Goal: Find specific page/section

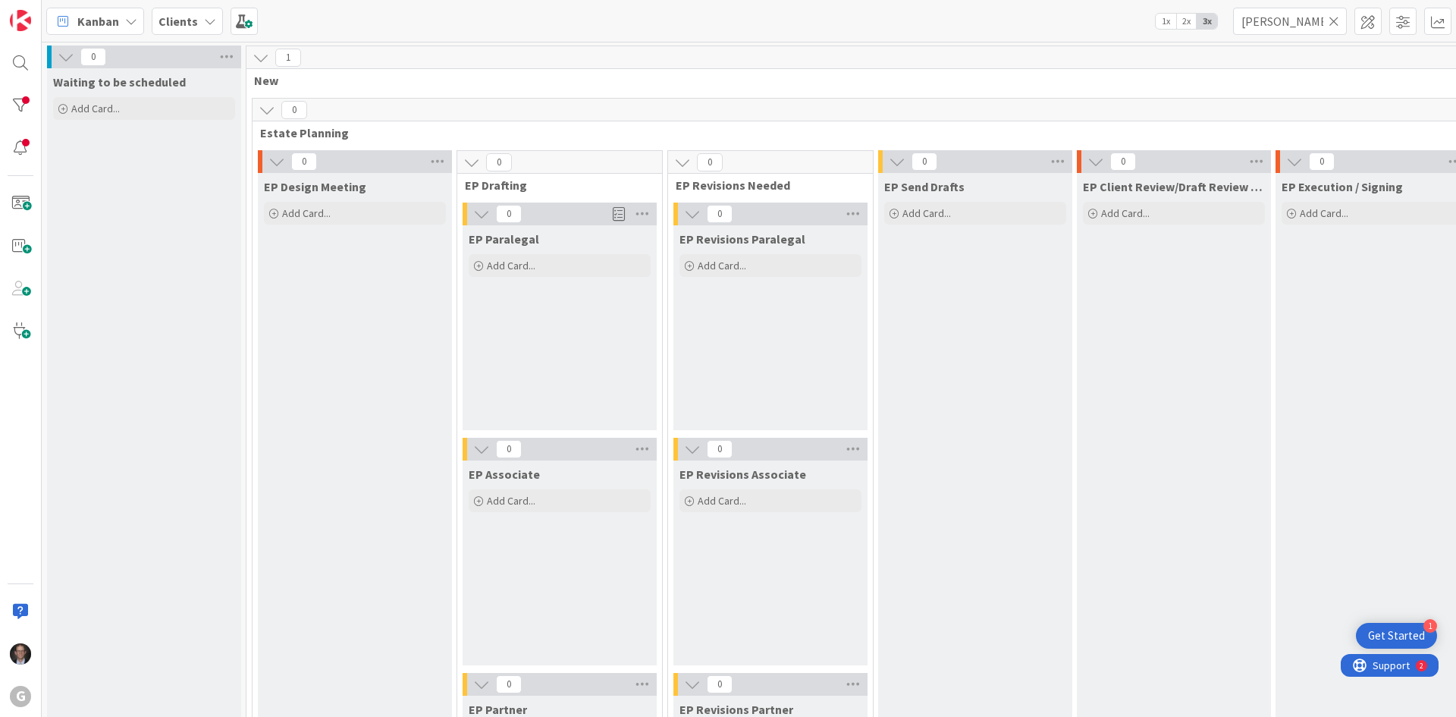
scroll to position [466, 0]
click at [1334, 21] on icon at bounding box center [1334, 21] width 11 height 14
click at [1308, 22] on input "text" at bounding box center [1290, 21] width 114 height 27
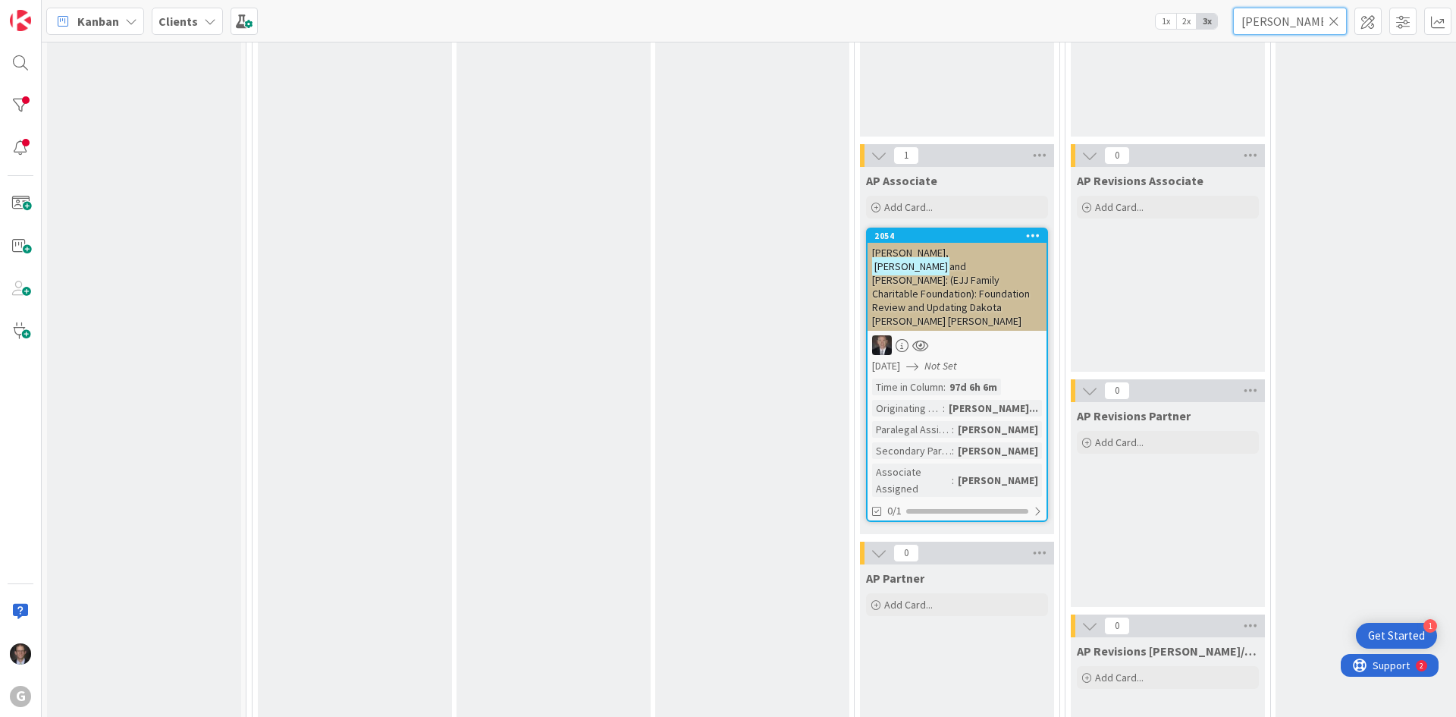
scroll to position [1365, 0]
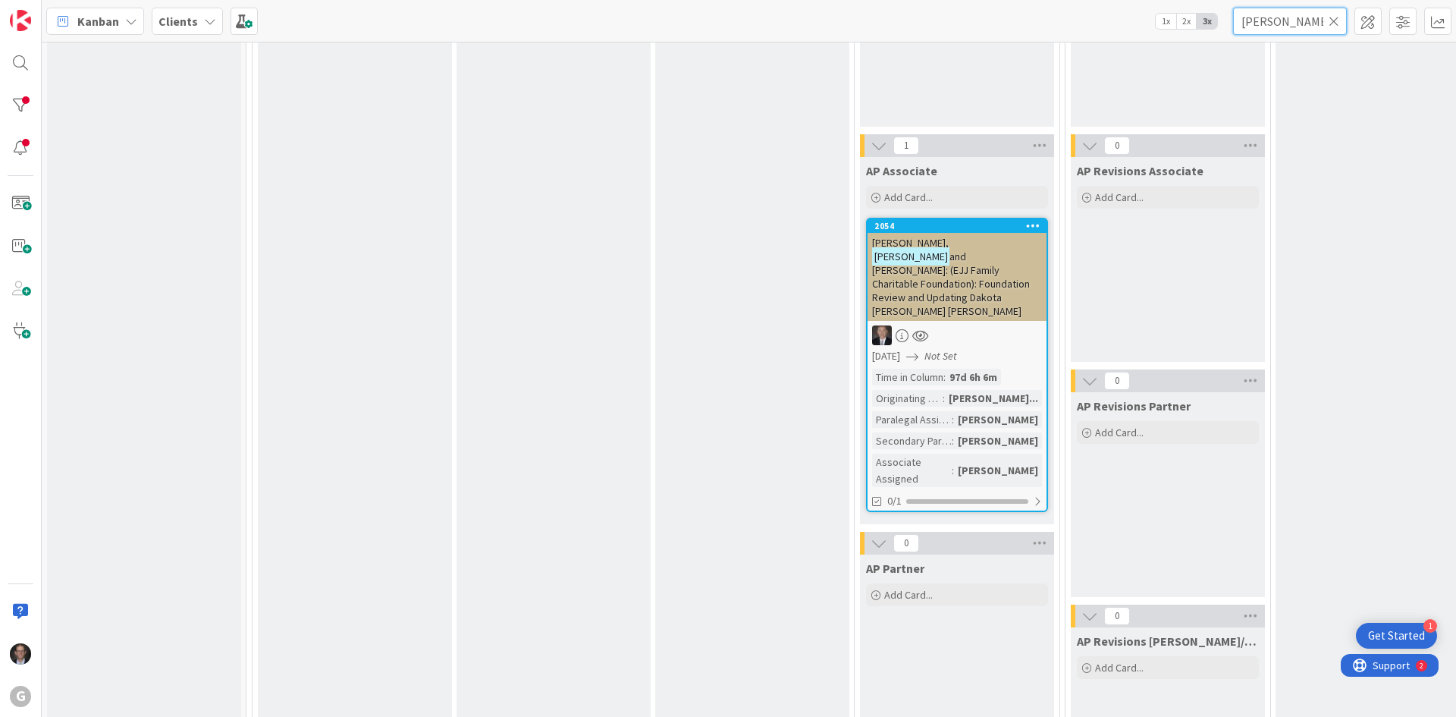
type input "[PERSON_NAME]"
click at [964, 269] on span "and [PERSON_NAME]: (EJJ Family Charitable Foundation): Foundation Review and Up…" at bounding box center [951, 284] width 158 height 68
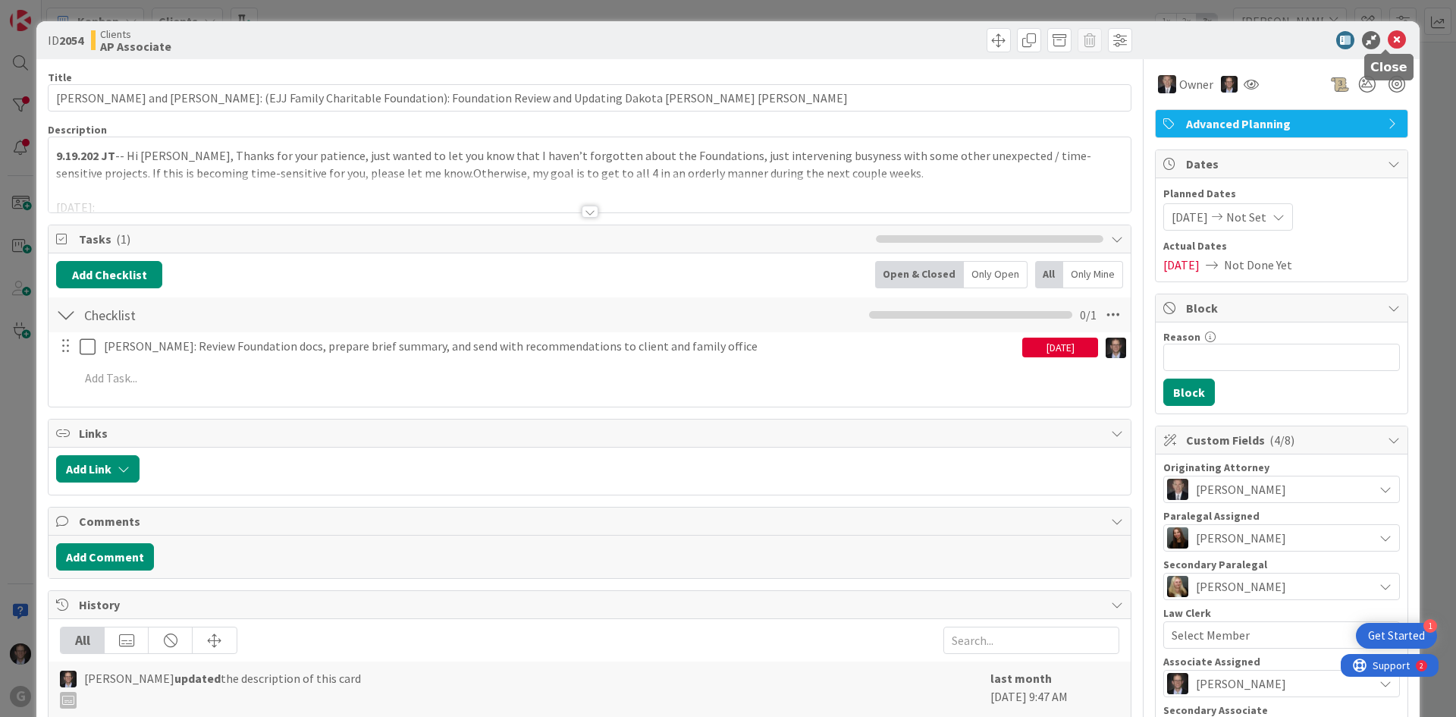
click at [1388, 36] on icon at bounding box center [1397, 40] width 18 height 18
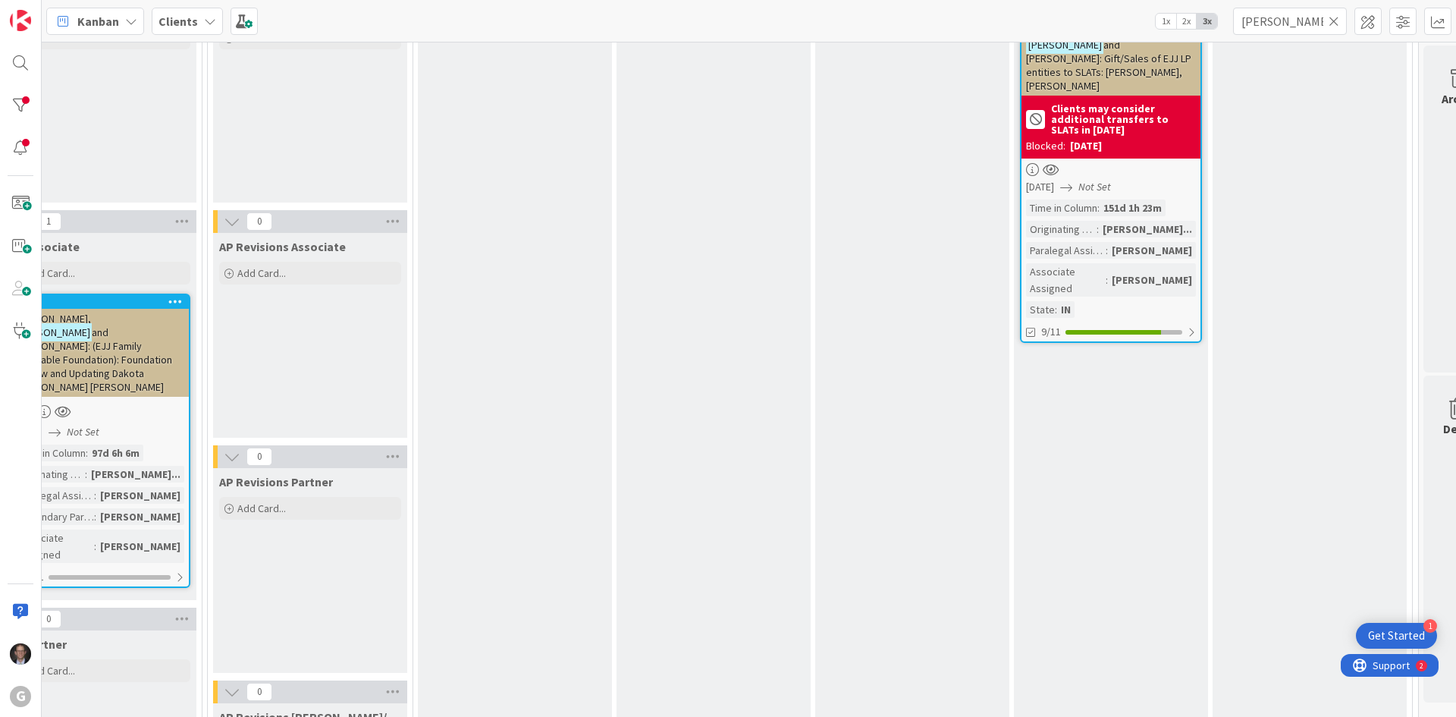
scroll to position [910, 858]
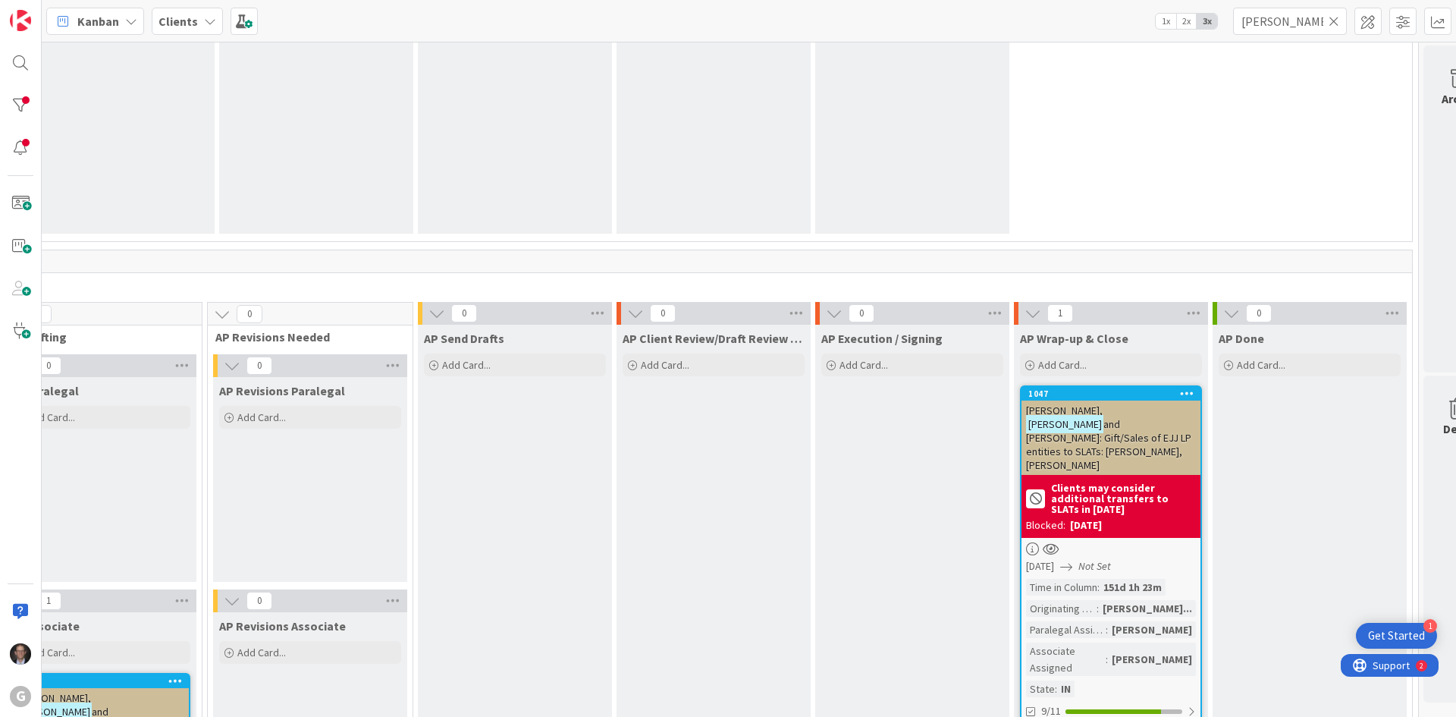
click at [1070, 600] on div "Originating Attorney" at bounding box center [1061, 608] width 71 height 17
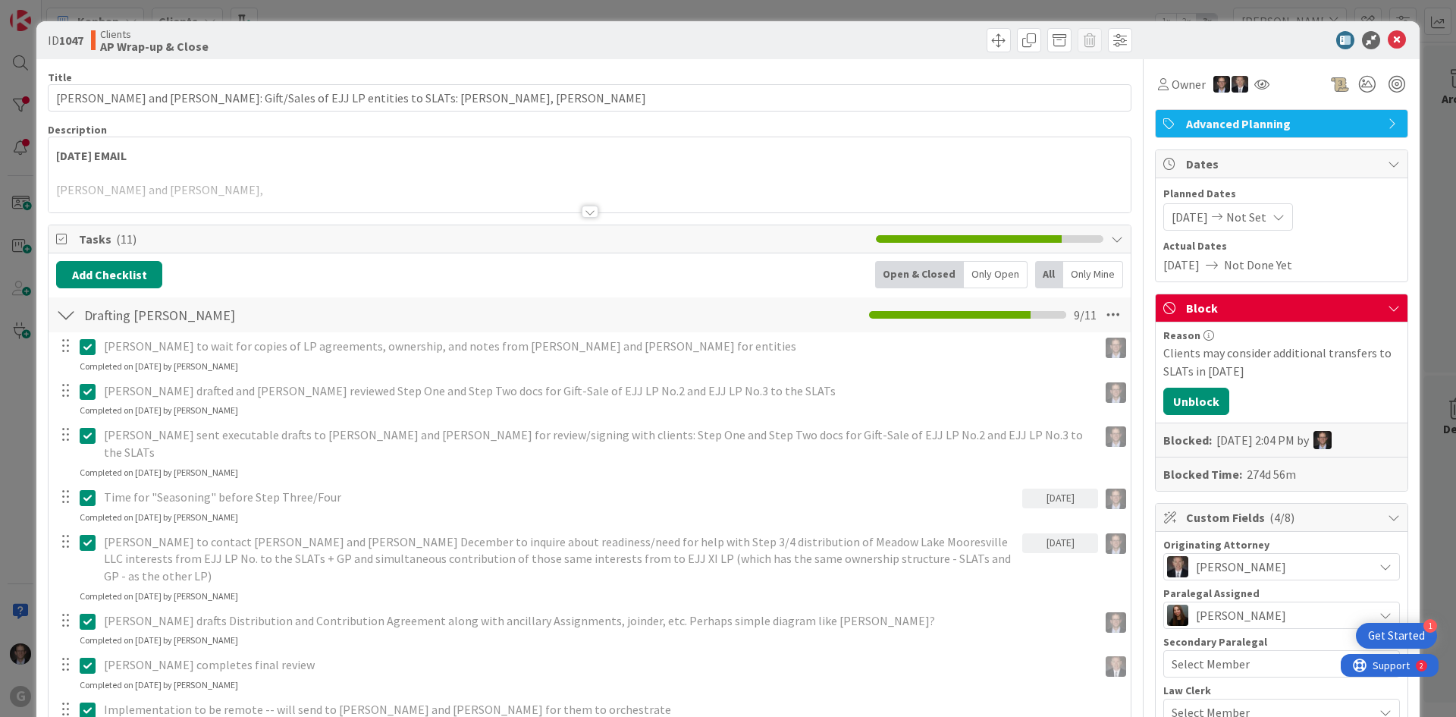
click at [585, 212] on div at bounding box center [590, 212] width 17 height 12
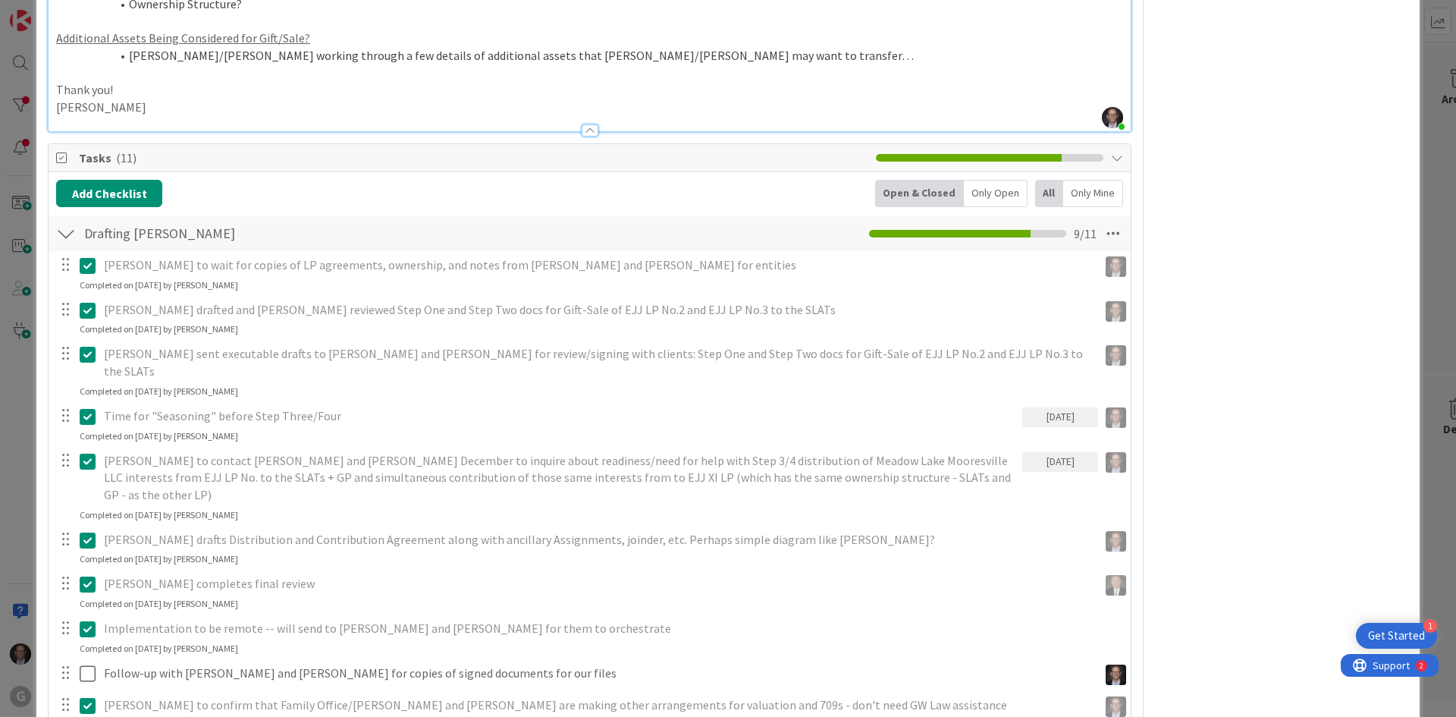
scroll to position [2124, 0]
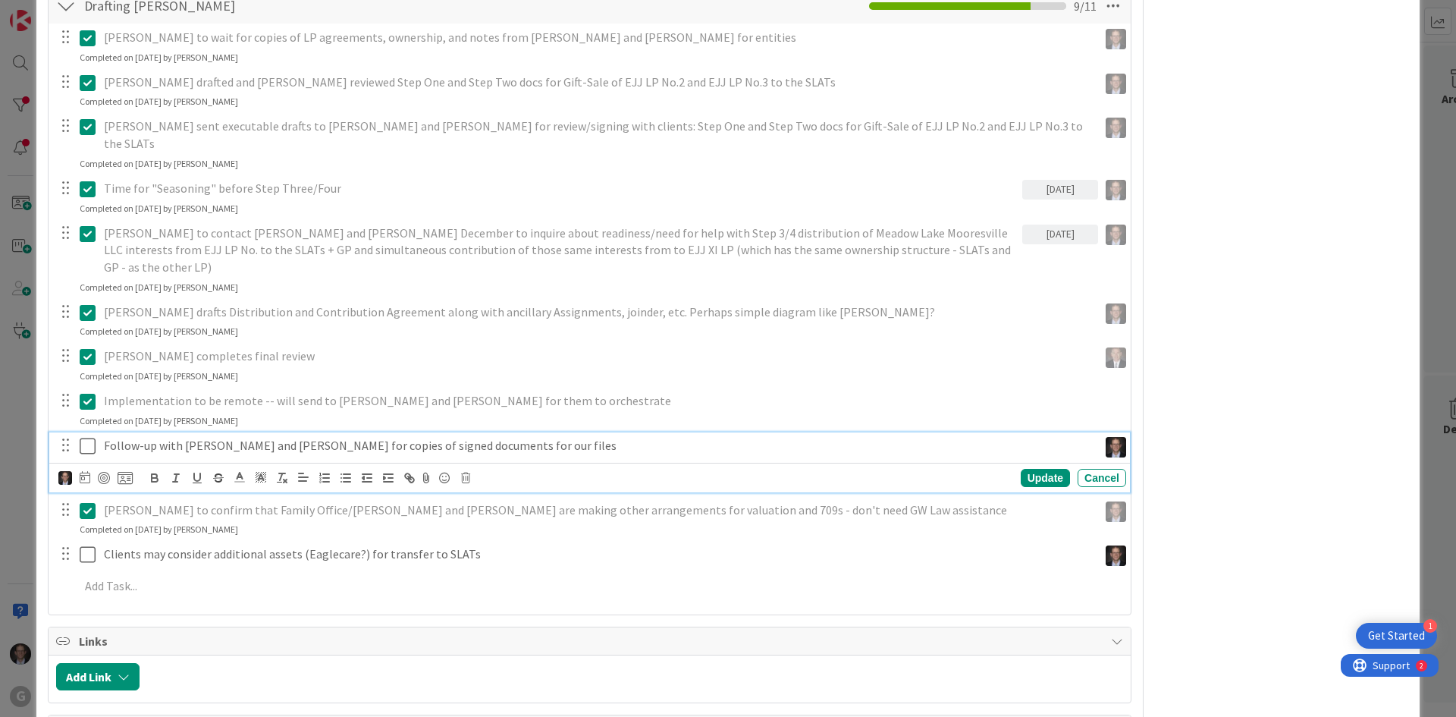
click at [85, 437] on icon at bounding box center [88, 446] width 16 height 18
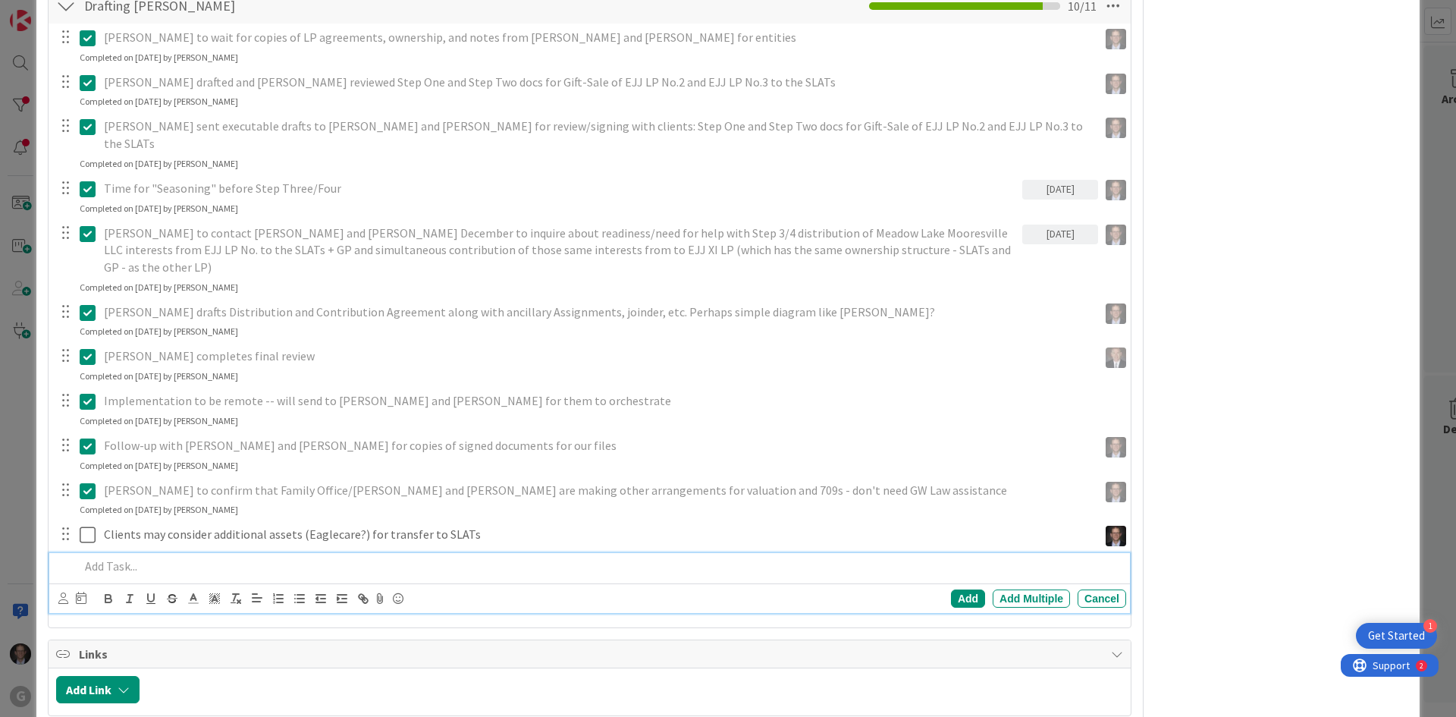
click at [124, 558] on p at bounding box center [600, 566] width 1041 height 17
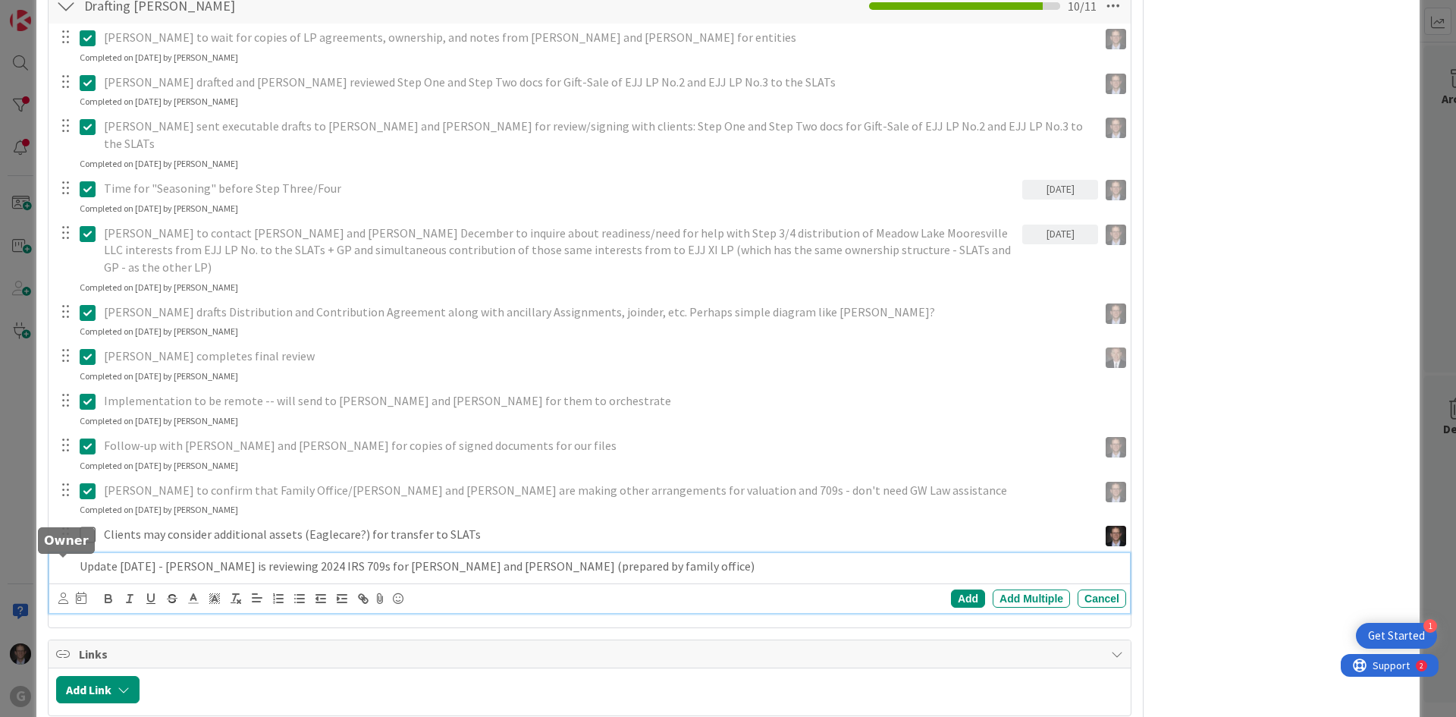
click at [61, 592] on icon at bounding box center [63, 597] width 10 height 11
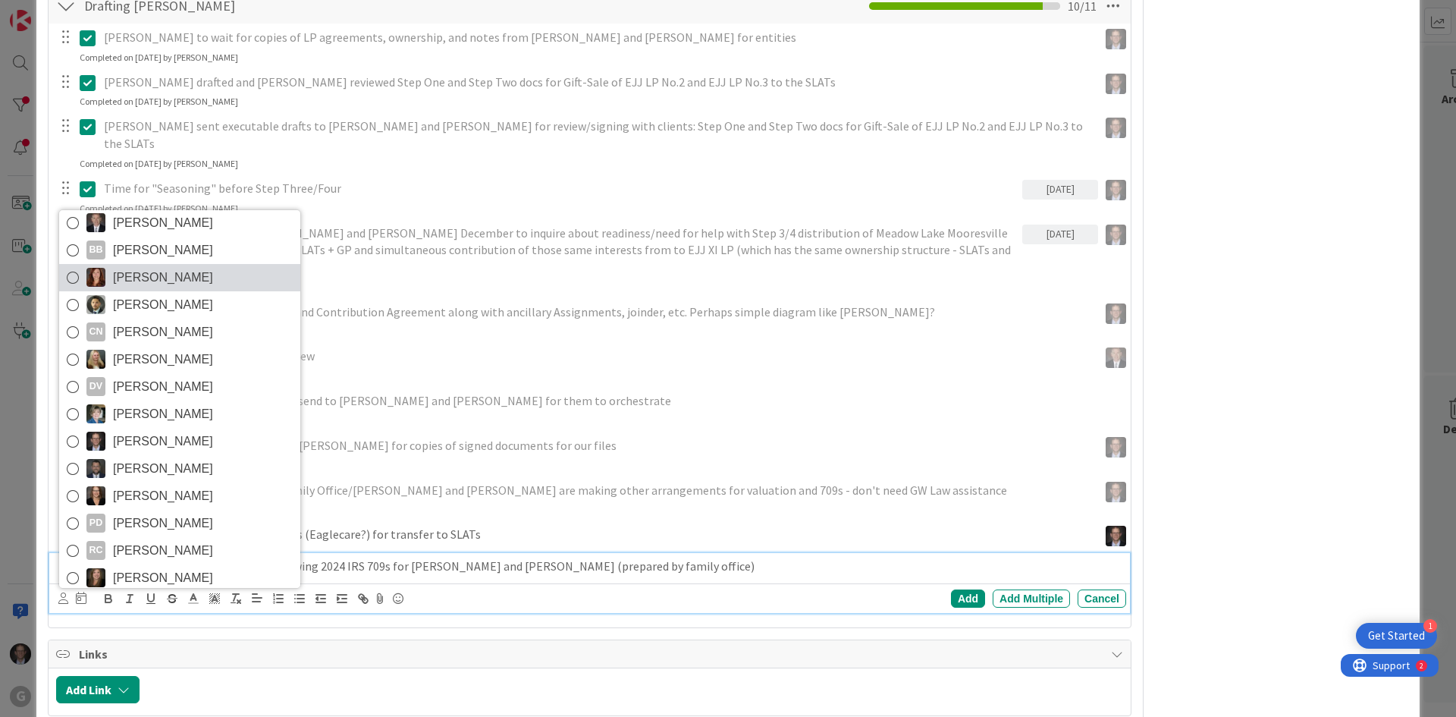
scroll to position [108, 0]
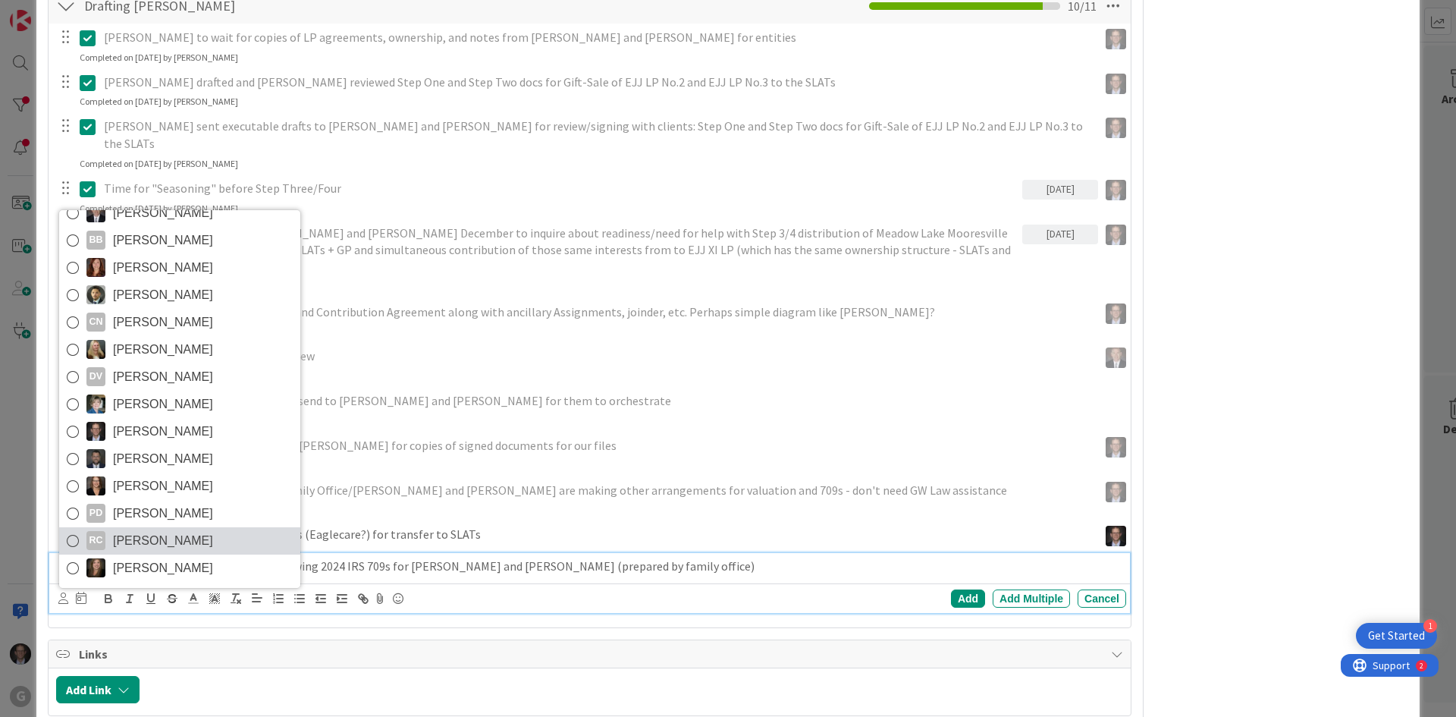
click at [70, 529] on icon at bounding box center [73, 540] width 12 height 23
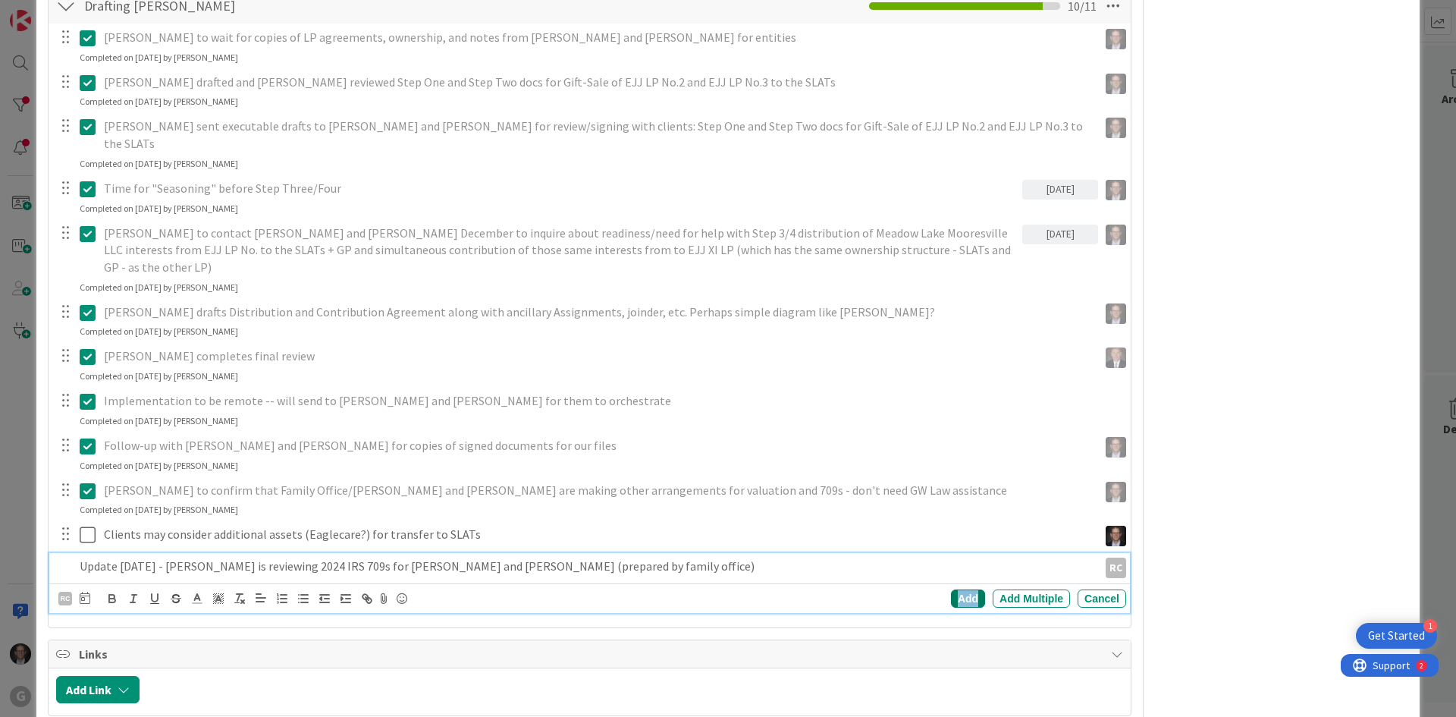
click at [958, 589] on div "Add" at bounding box center [968, 598] width 34 height 18
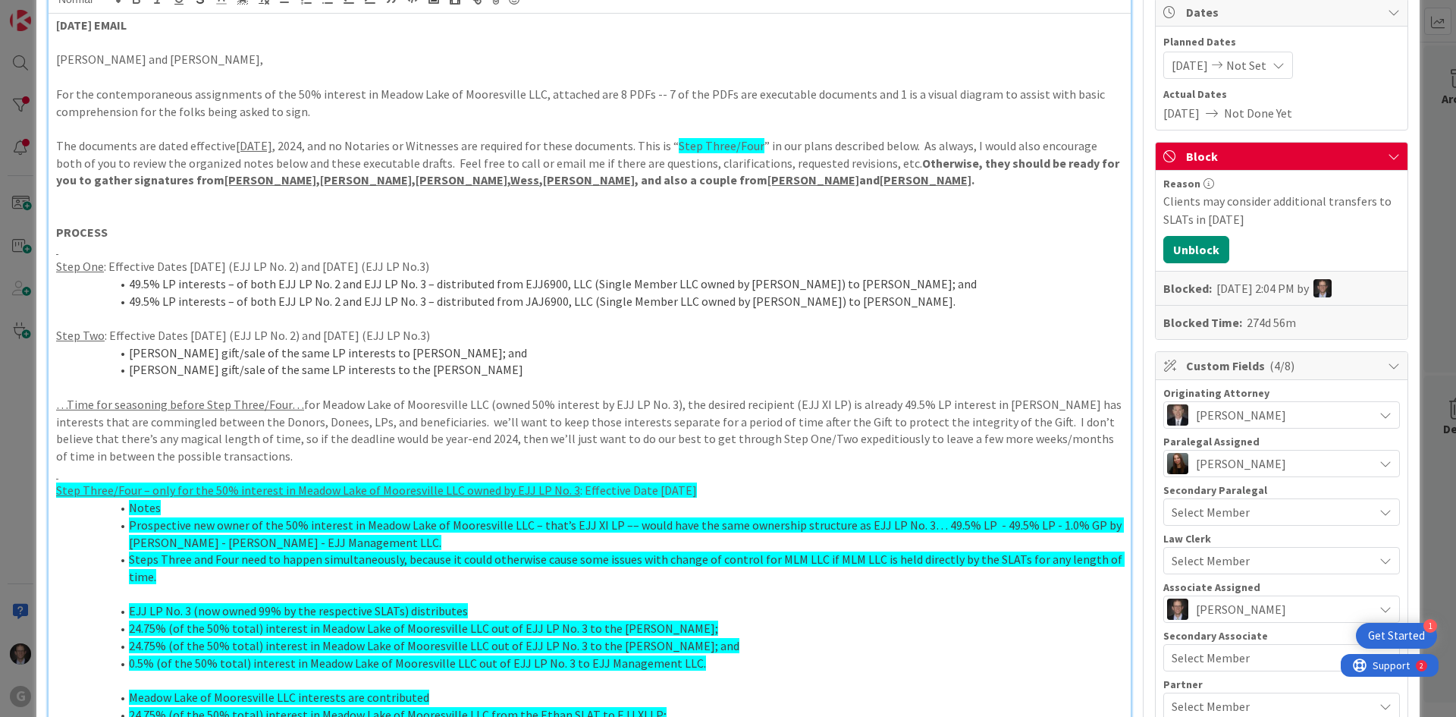
scroll to position [0, 0]
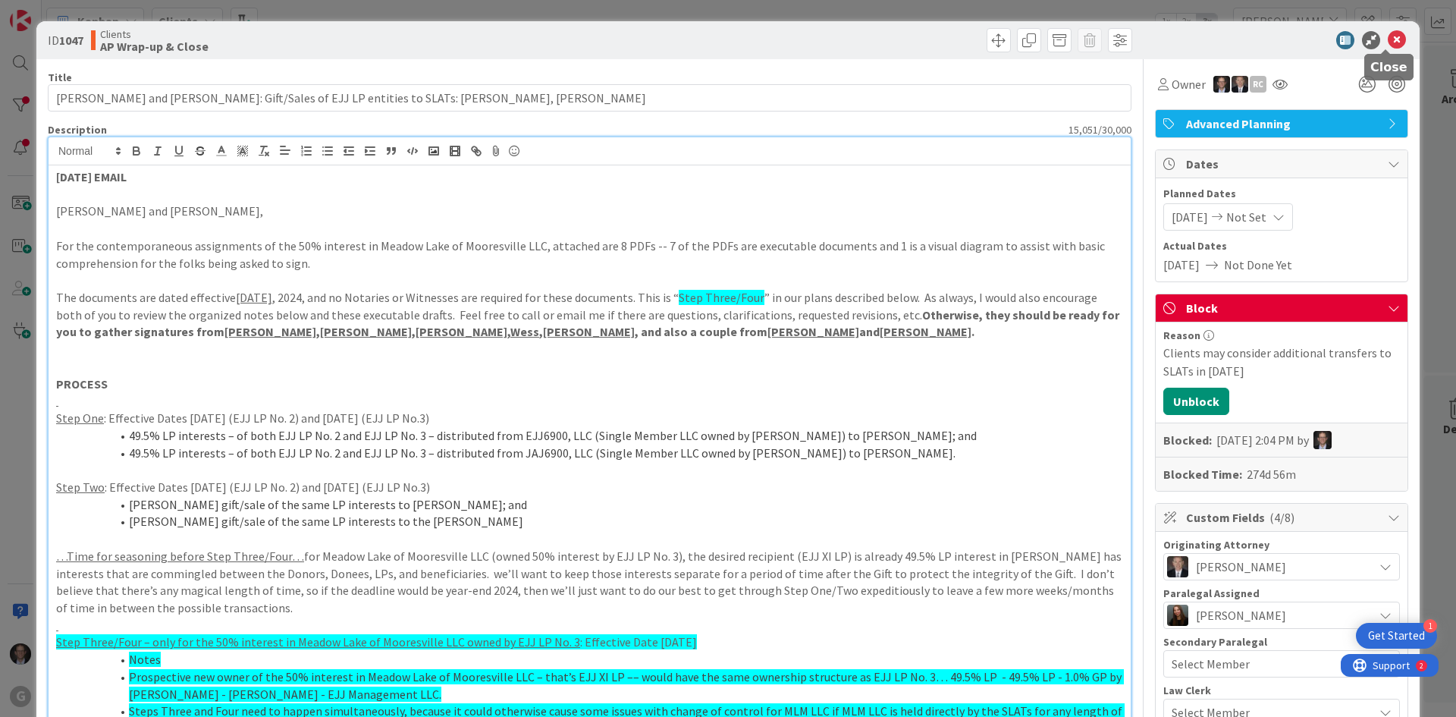
click at [1388, 33] on icon at bounding box center [1397, 40] width 18 height 18
